Goal: Transaction & Acquisition: Book appointment/travel/reservation

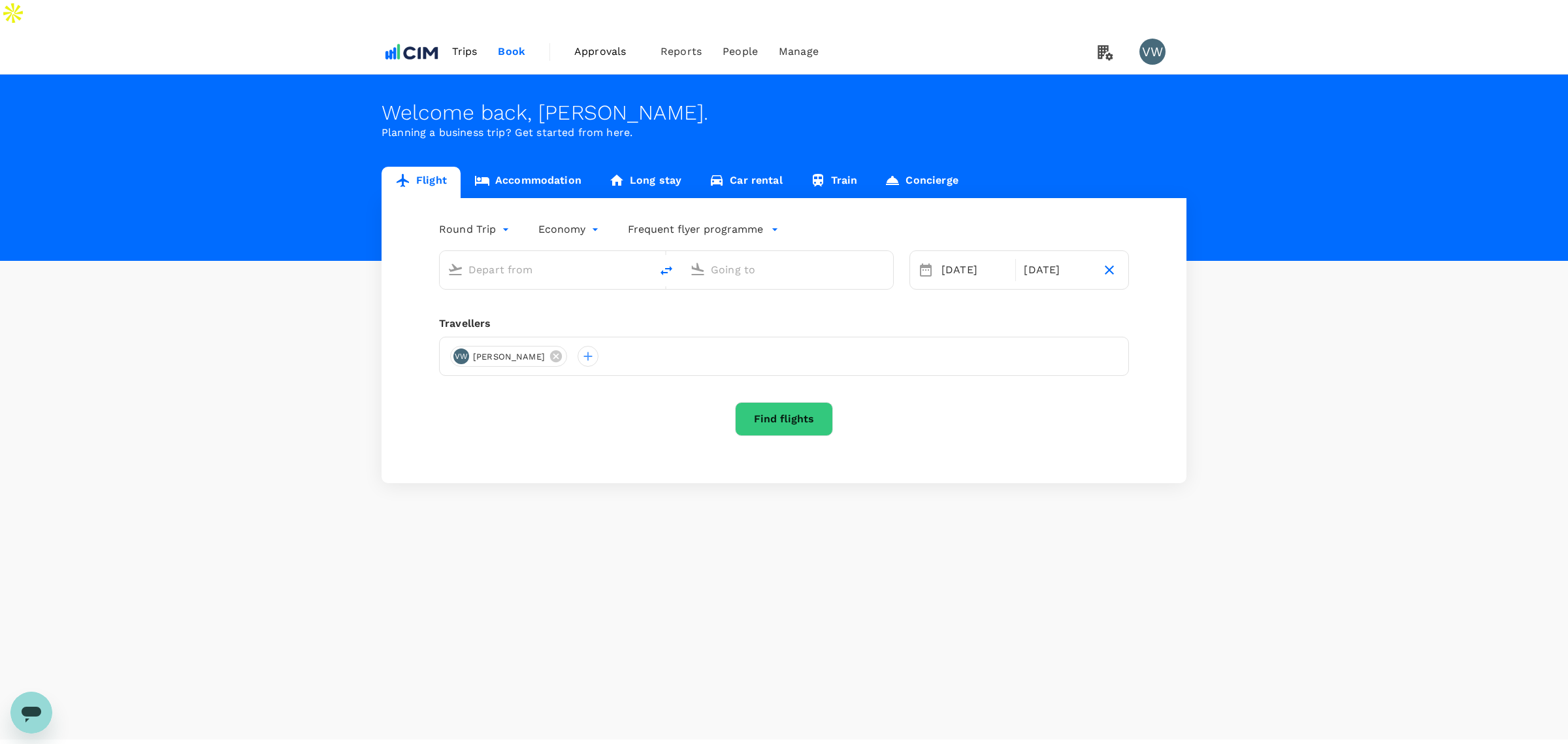
type input "[PERSON_NAME] (SNN)"
type input "[PERSON_NAME] Intl ([GEOGRAPHIC_DATA])"
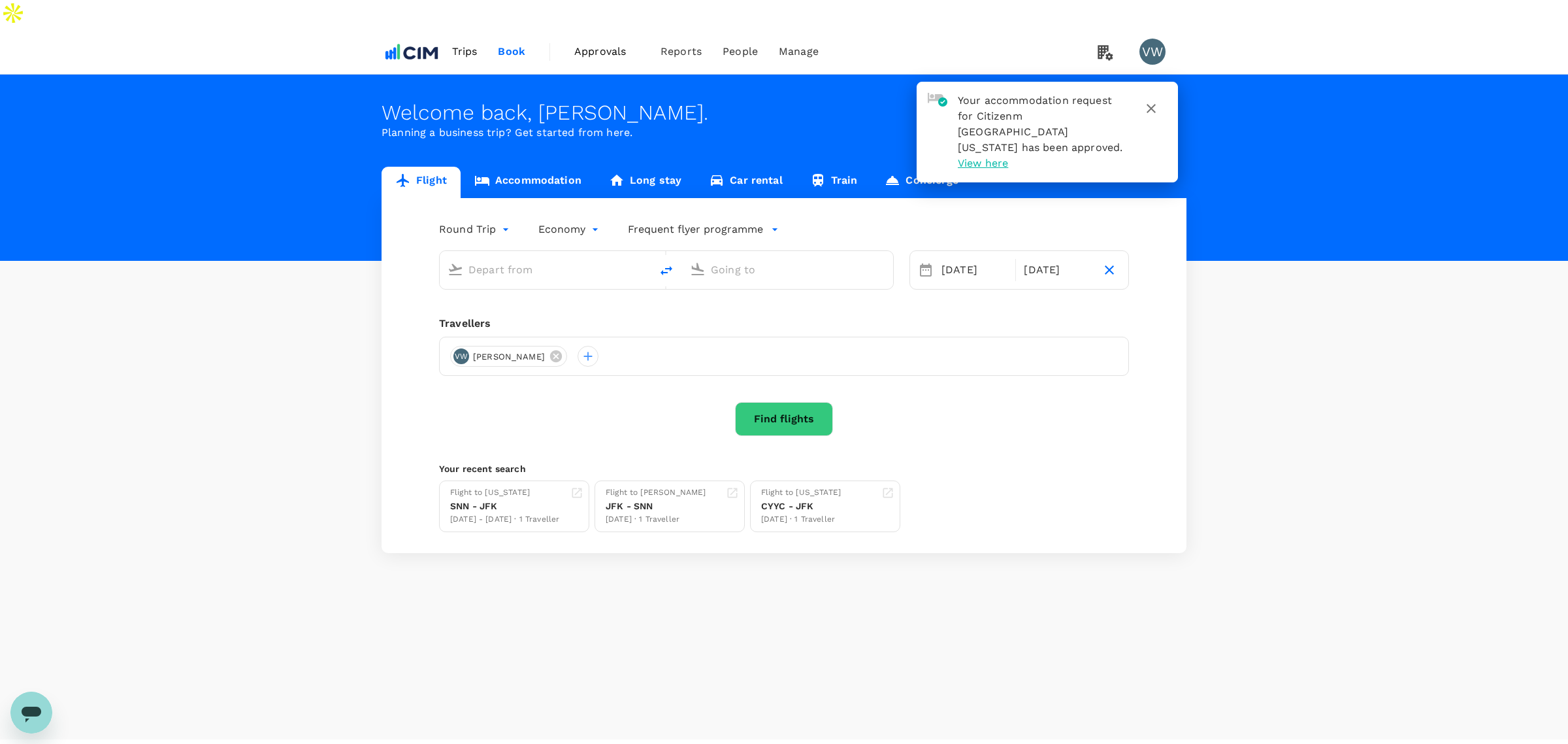
type input "[PERSON_NAME] (SNN)"
type input "[PERSON_NAME] Intl ([GEOGRAPHIC_DATA])"
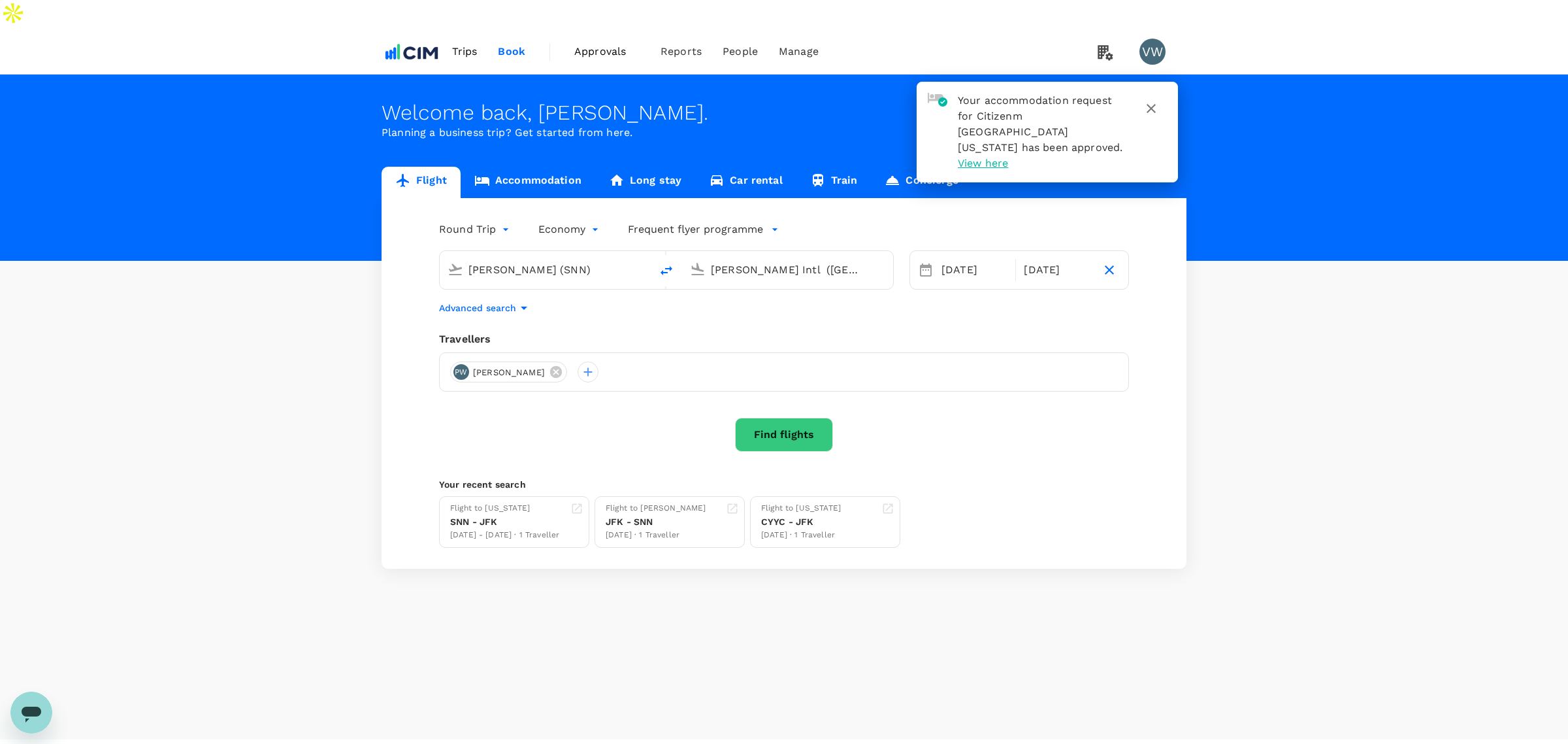
click at [470, 44] on span "Trips" at bounding box center [465, 51] width 25 height 15
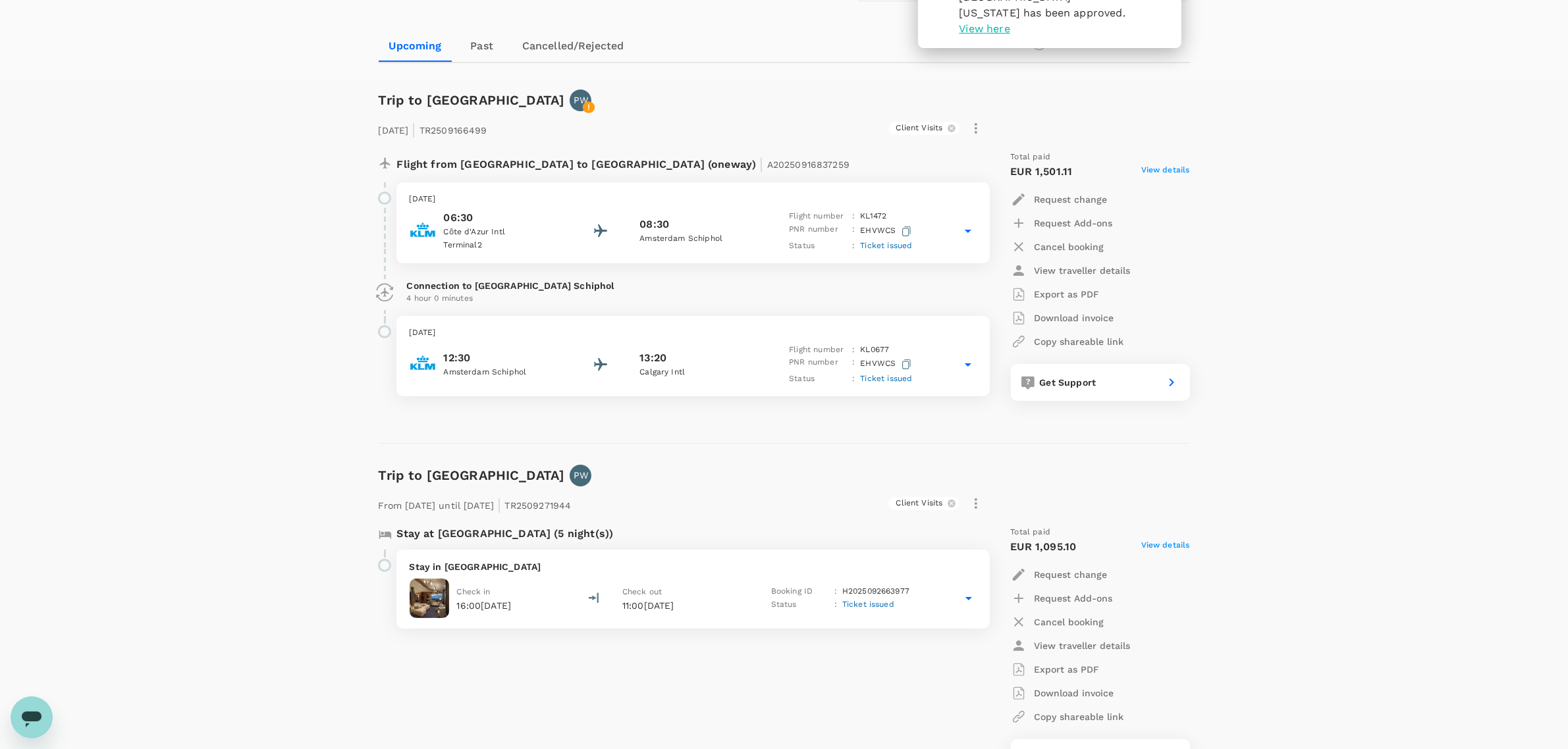
scroll to position [164, 0]
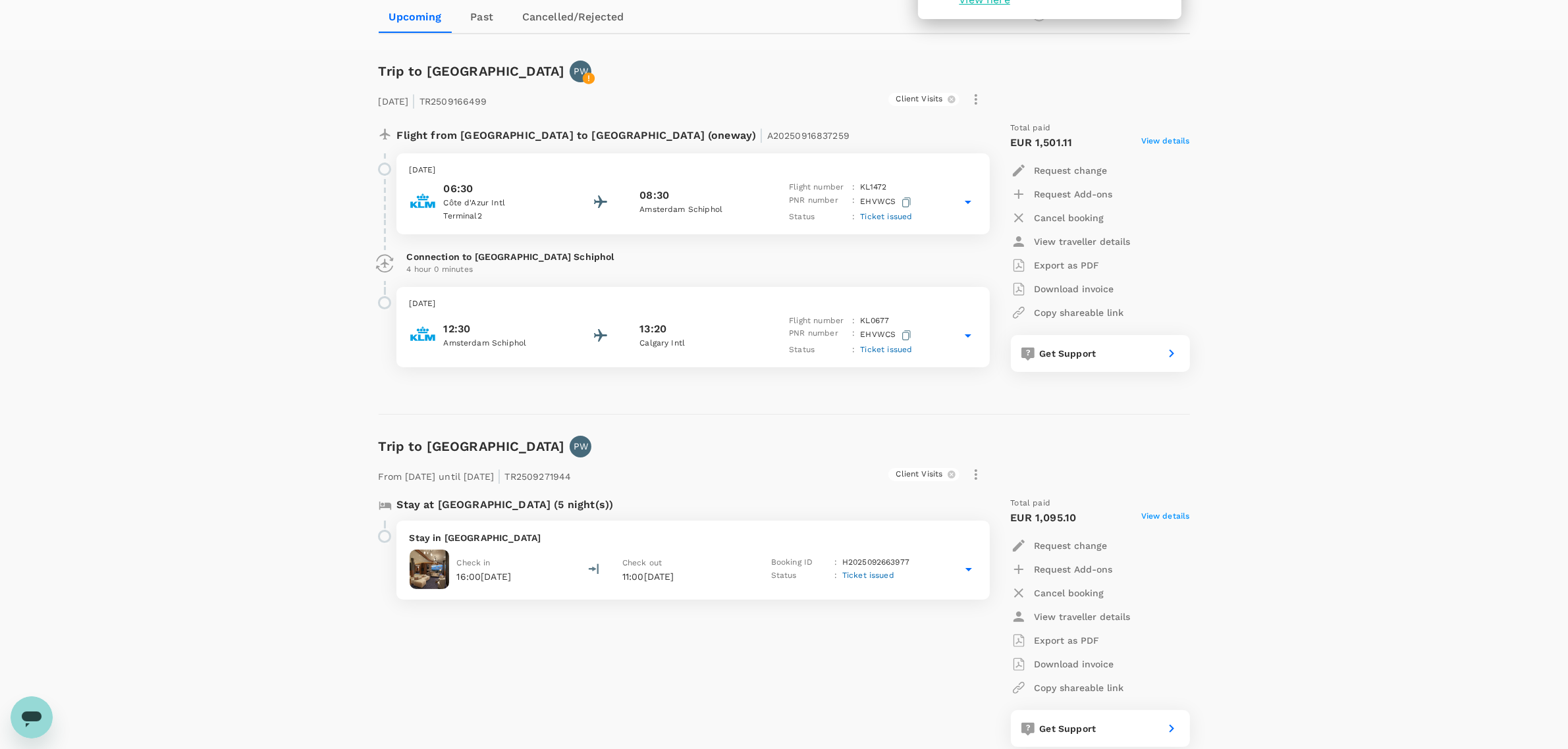
click at [962, 561] on icon at bounding box center [968, 569] width 15 height 15
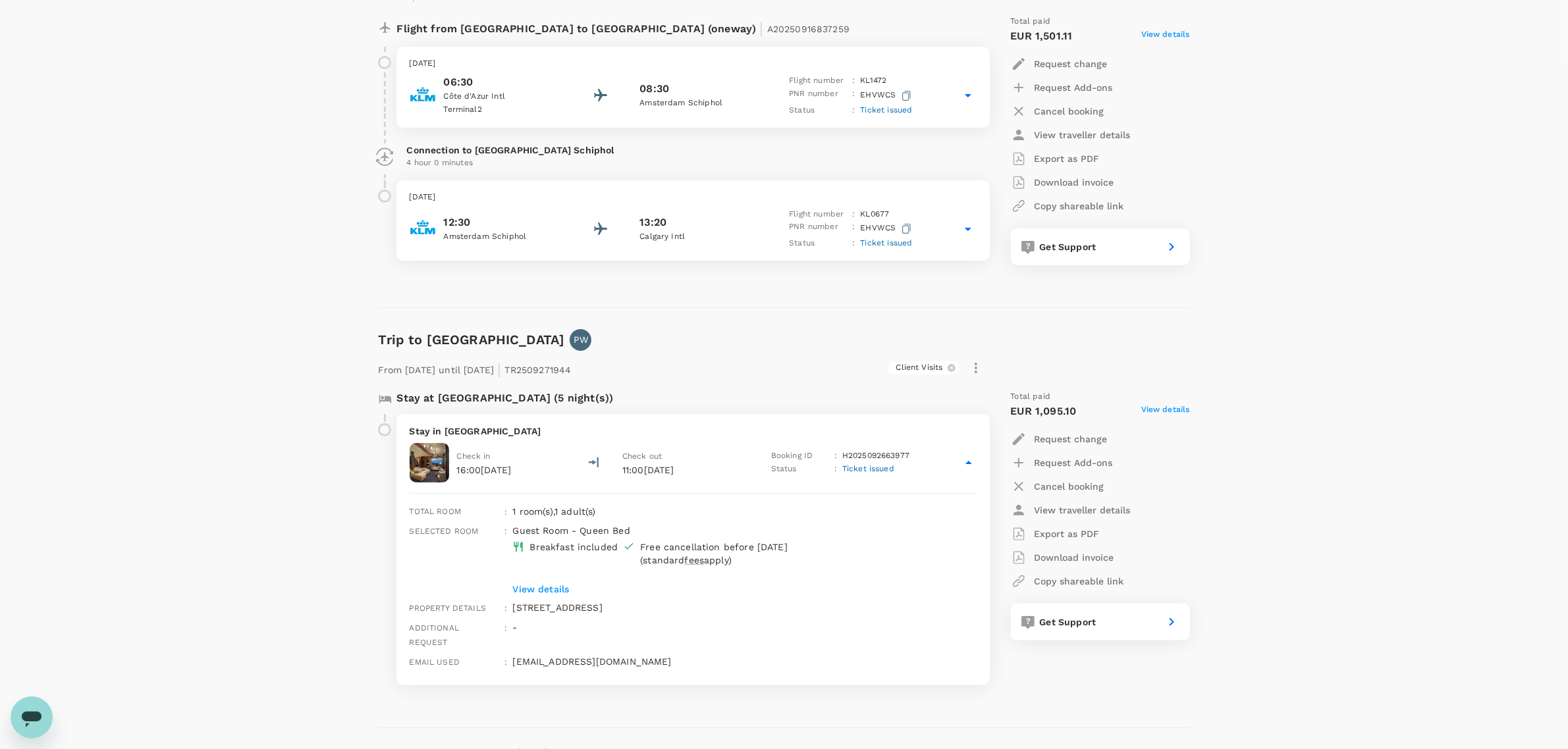
scroll to position [247, 0]
